Goal: Task Accomplishment & Management: Manage account settings

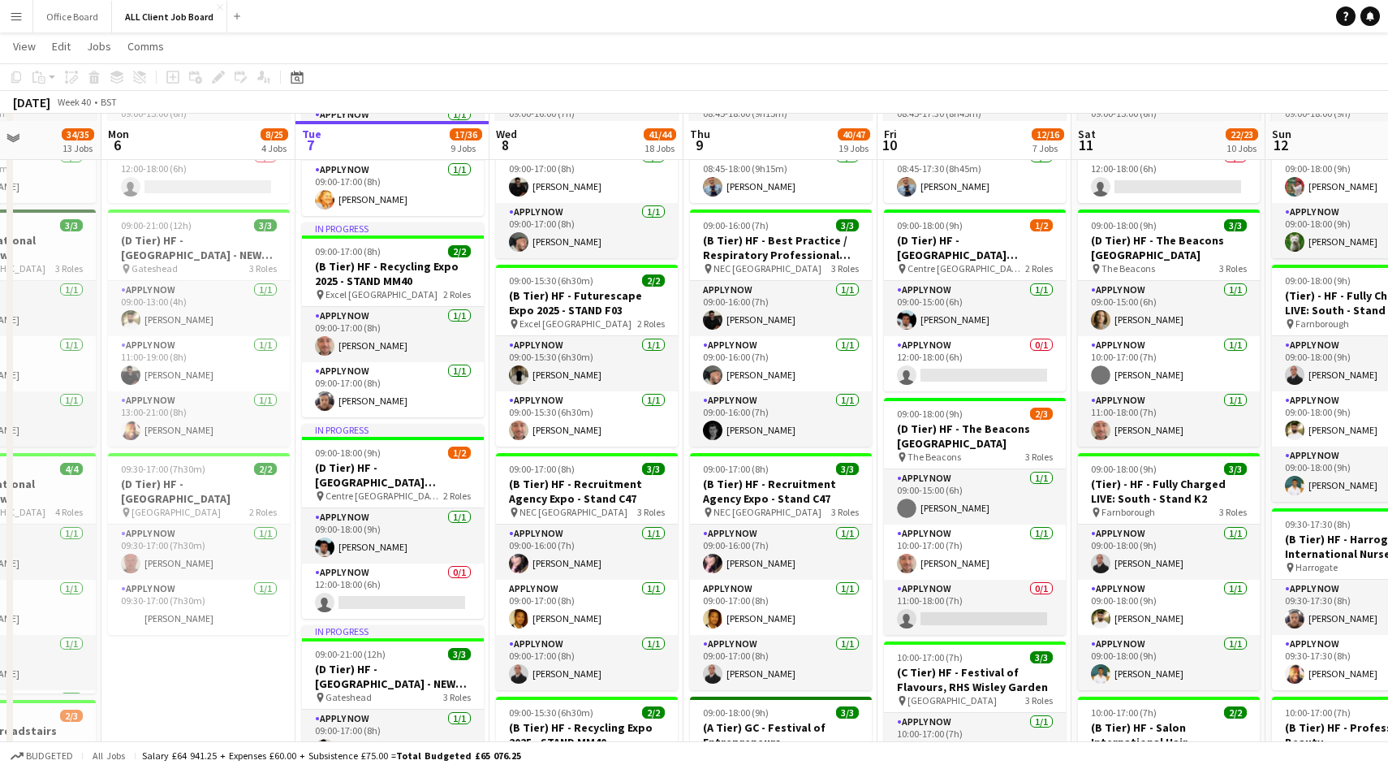
scroll to position [422, 0]
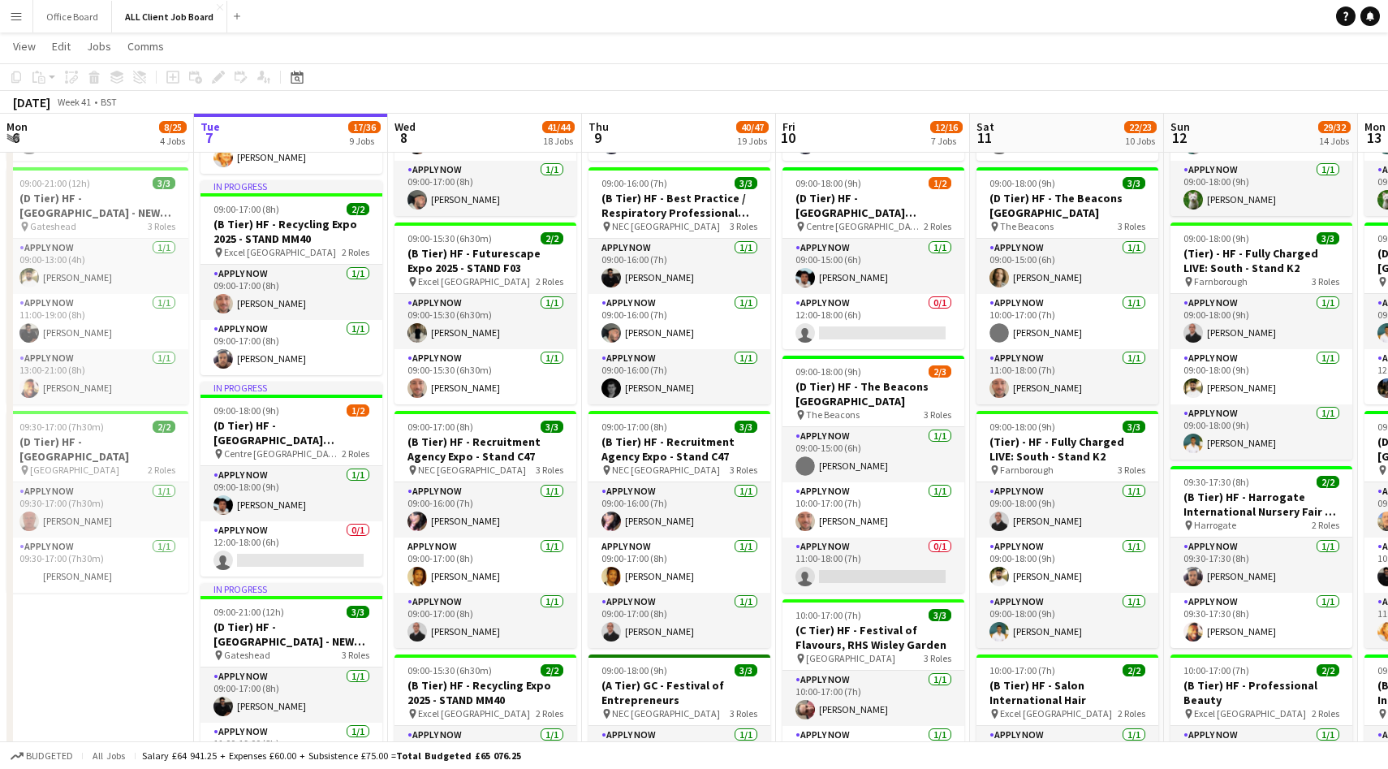
scroll to position [456, 0]
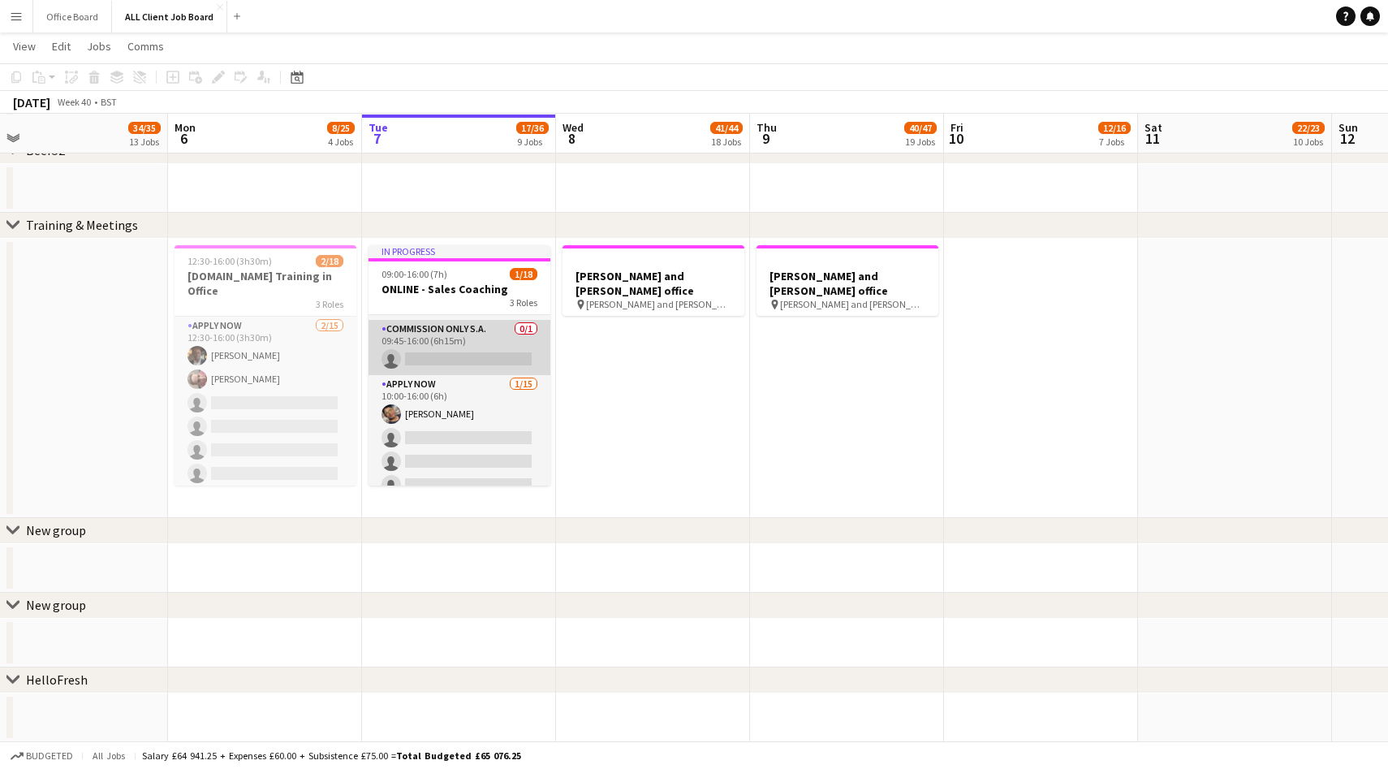
scroll to position [82, 0]
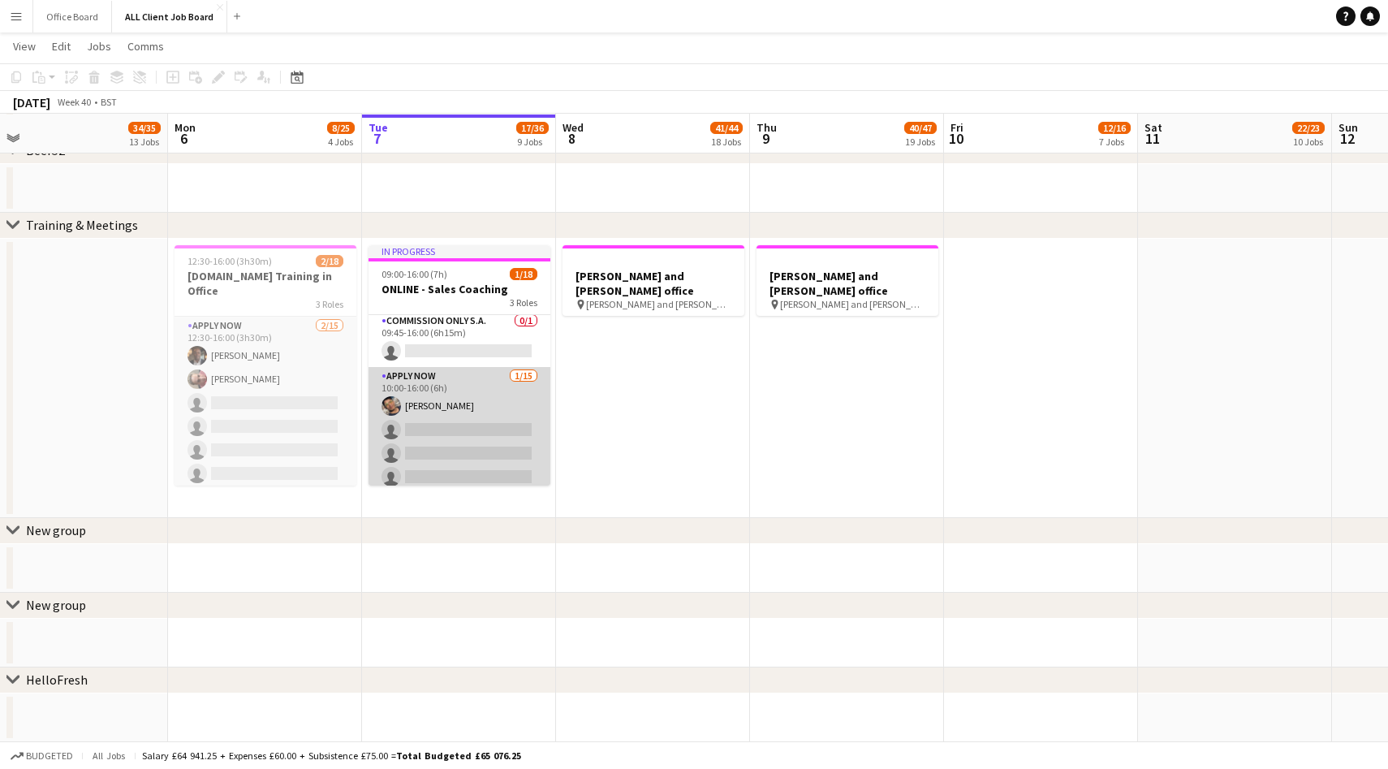
click at [393, 403] on app-user-avatar at bounding box center [391, 405] width 19 height 19
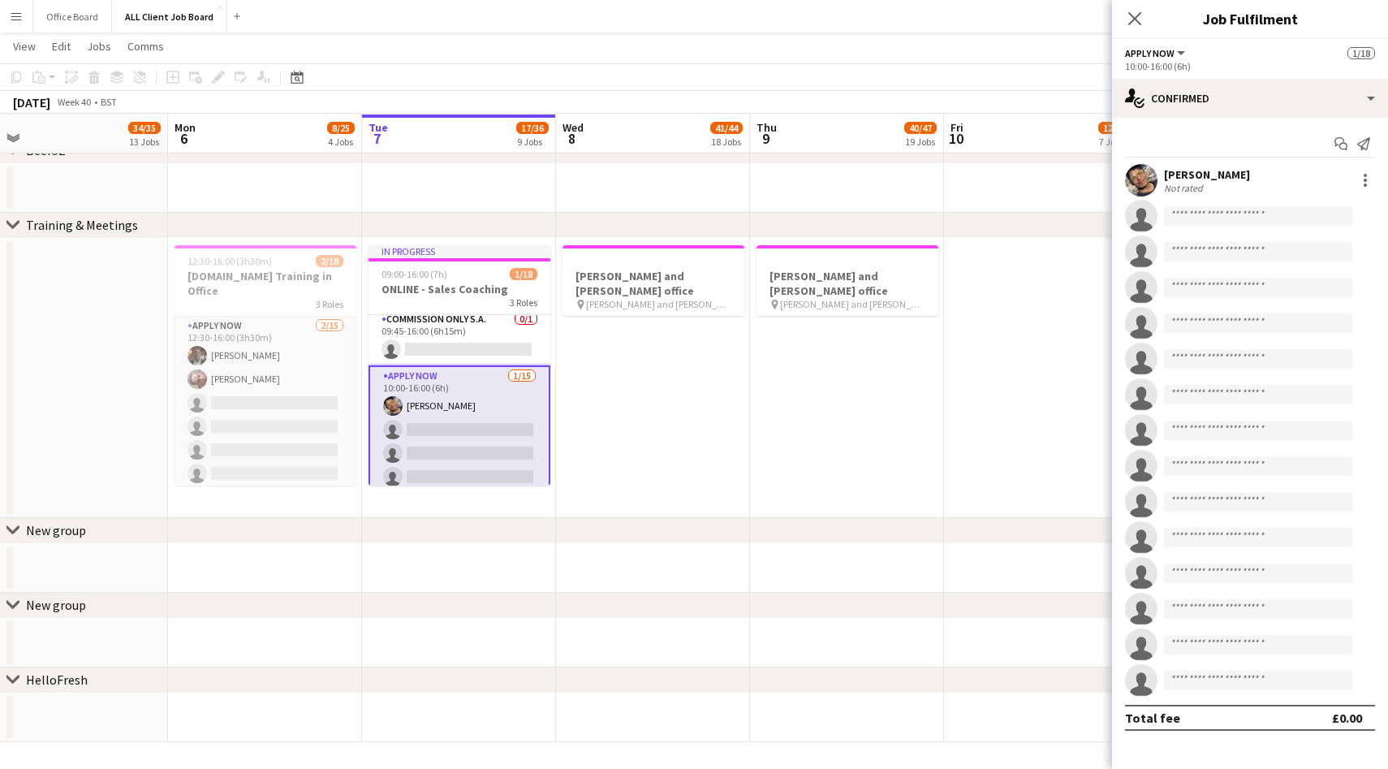
click at [1151, 175] on app-user-avatar at bounding box center [1141, 180] width 32 height 32
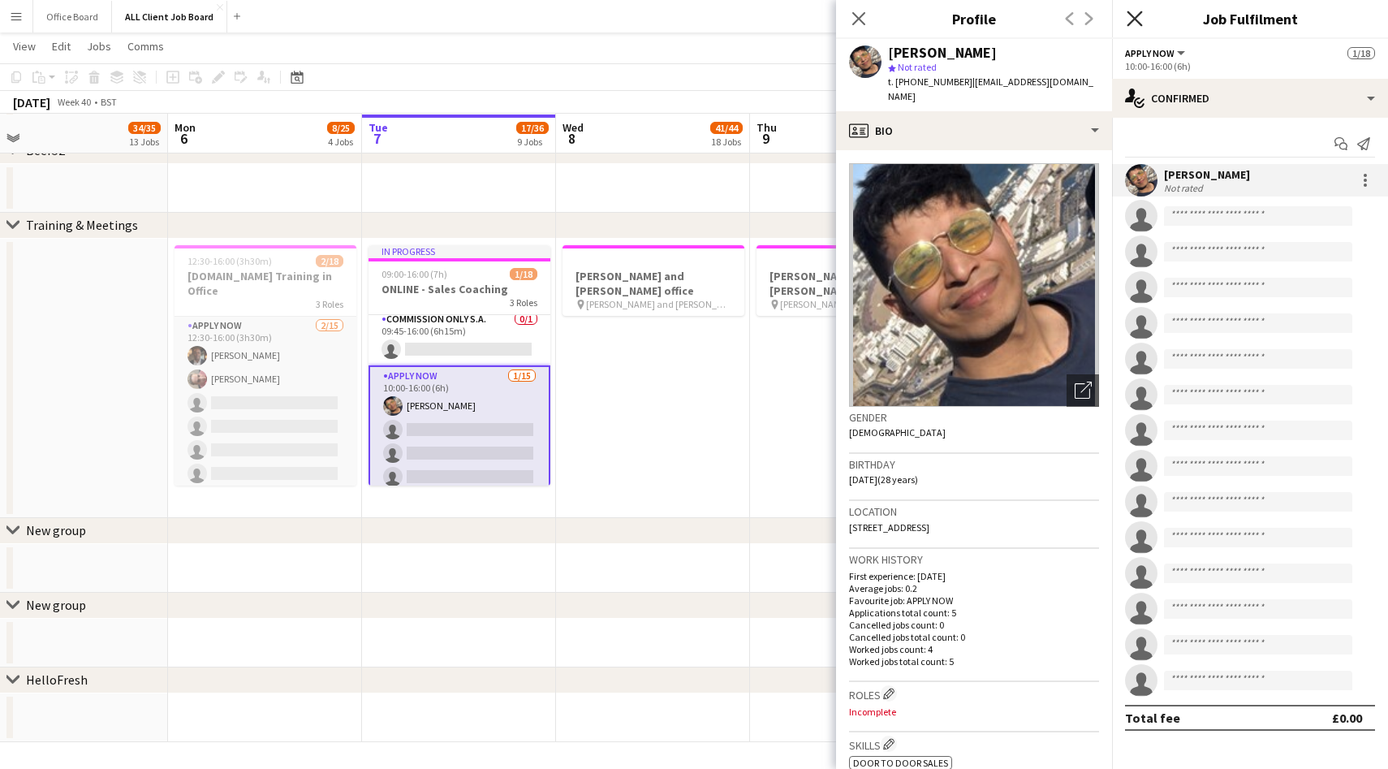
click at [1139, 19] on icon "Close pop-in" at bounding box center [1134, 18] width 15 height 15
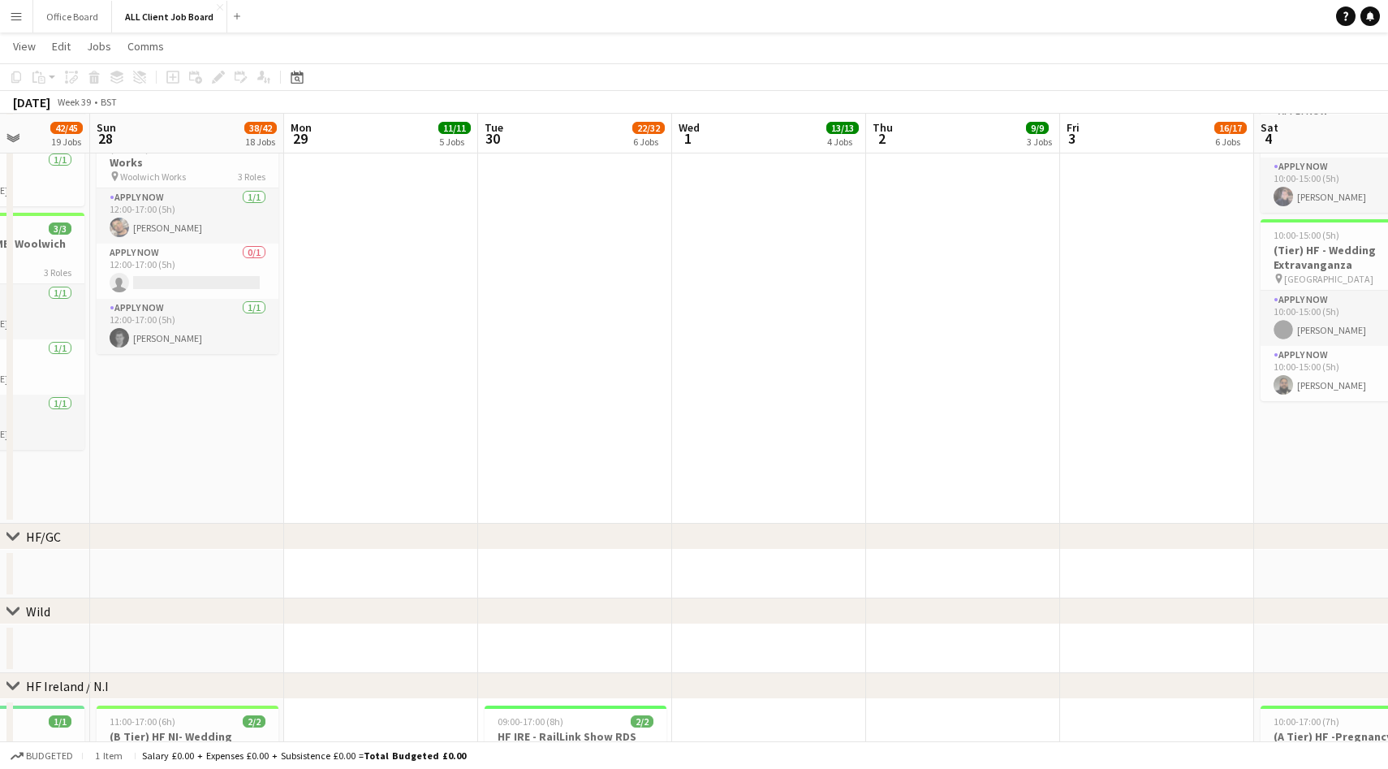
scroll to position [2203, 0]
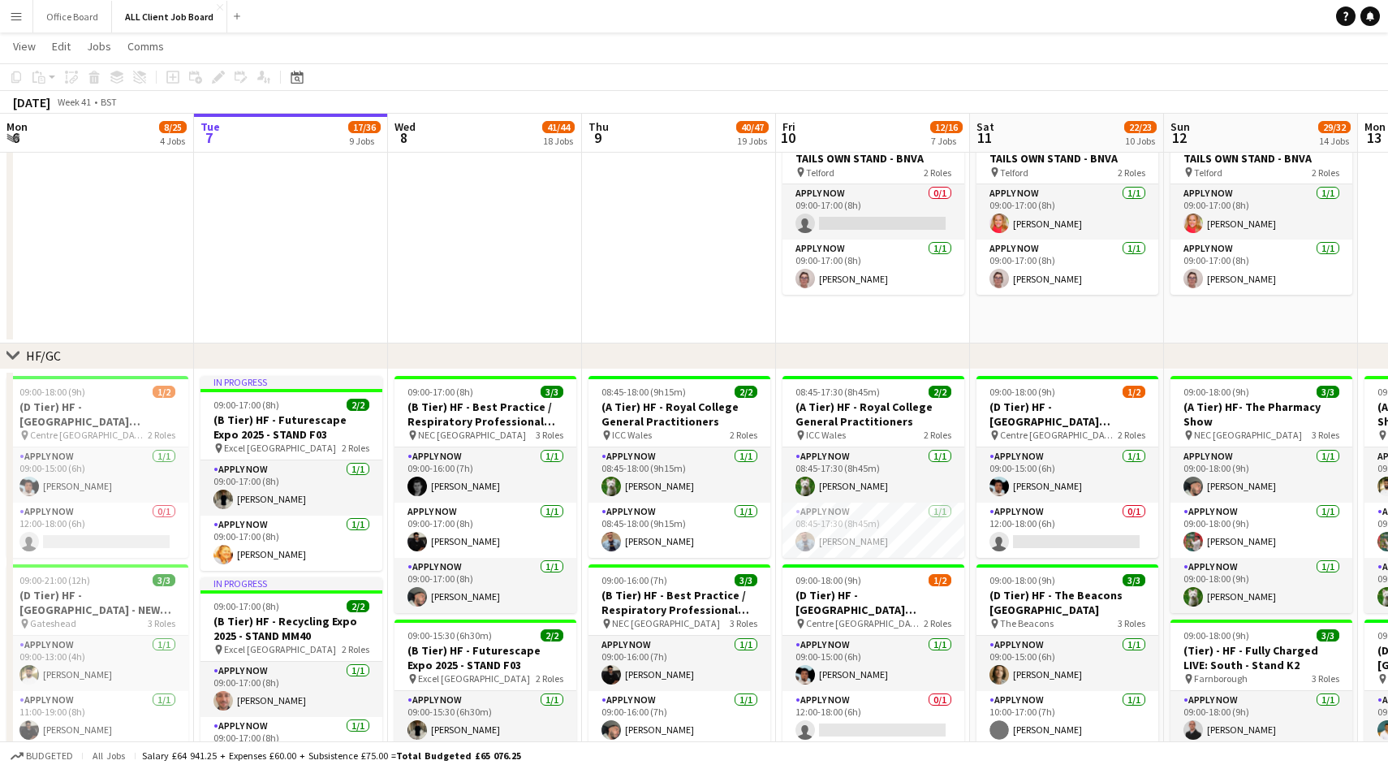
scroll to position [0, 388]
